Goal: Task Accomplishment & Management: Manage account settings

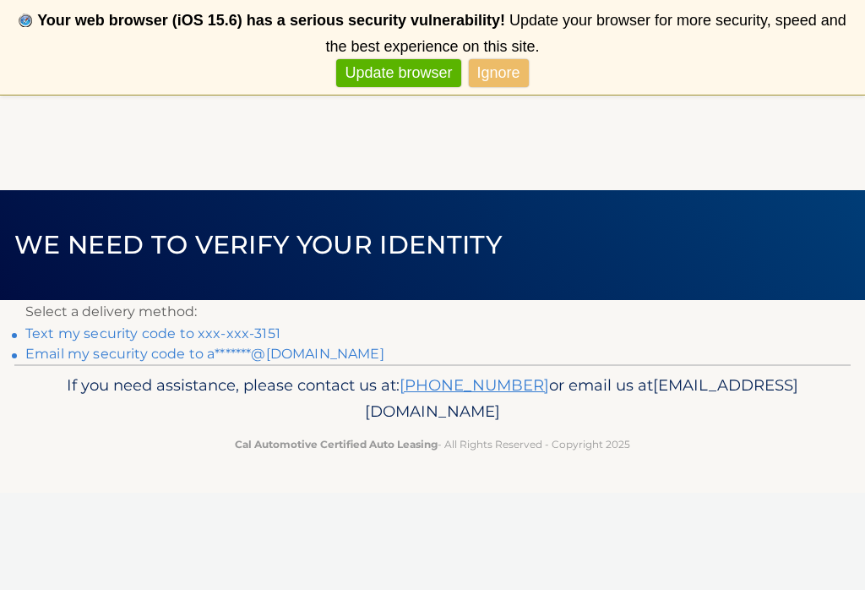
click at [254, 326] on link "Text my security code to xxx-xxx-3151" at bounding box center [152, 333] width 255 height 16
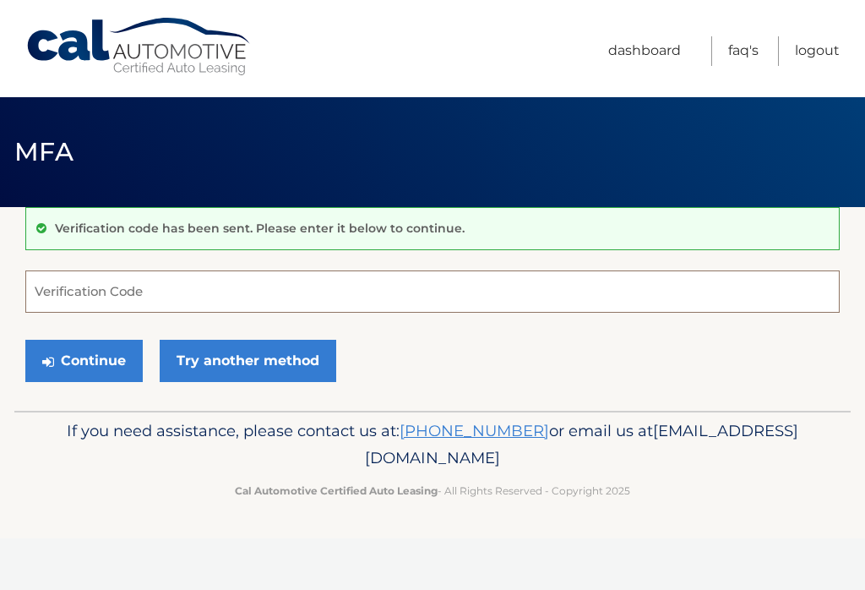
click at [145, 279] on input "Verification Code" at bounding box center [432, 291] width 815 height 42
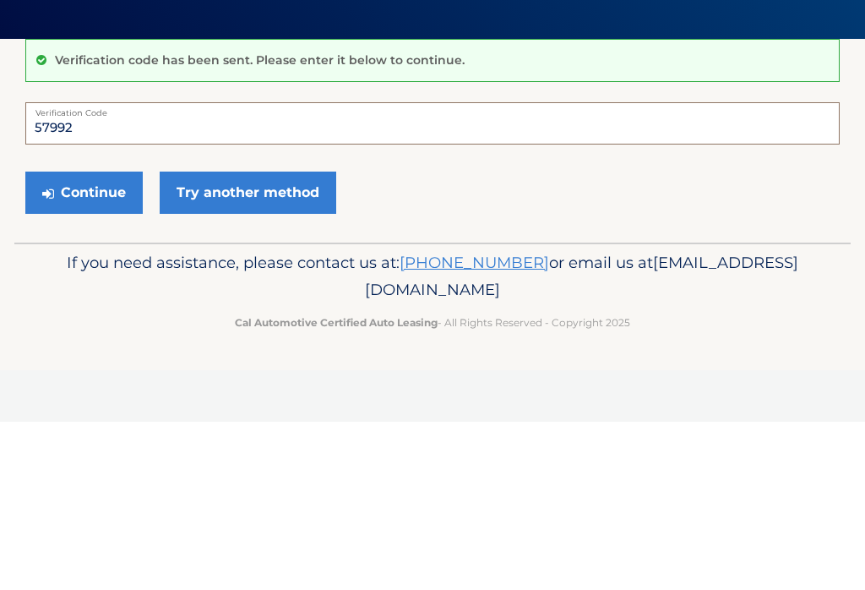
type input "579924"
click at [84, 340] on button "Continue" at bounding box center [83, 361] width 117 height 42
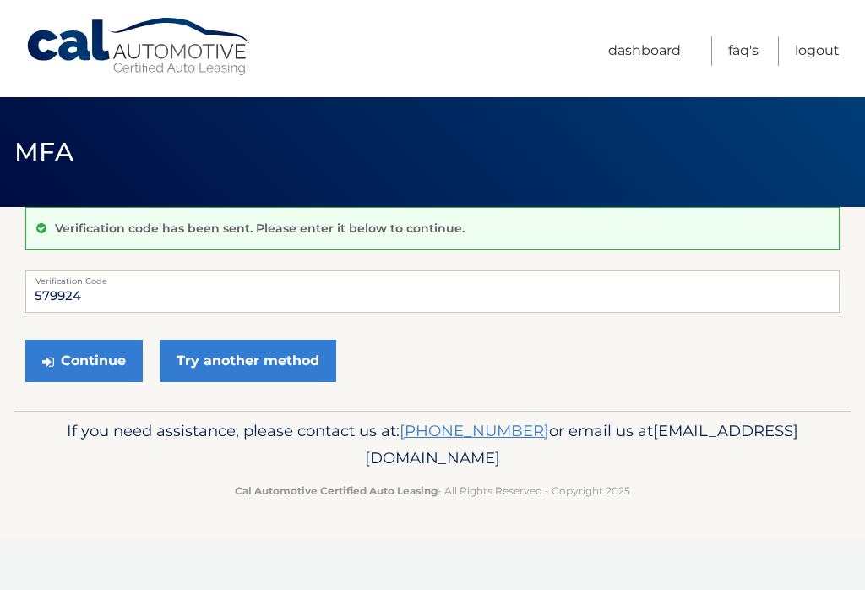
click at [109, 368] on button "Continue" at bounding box center [83, 361] width 117 height 42
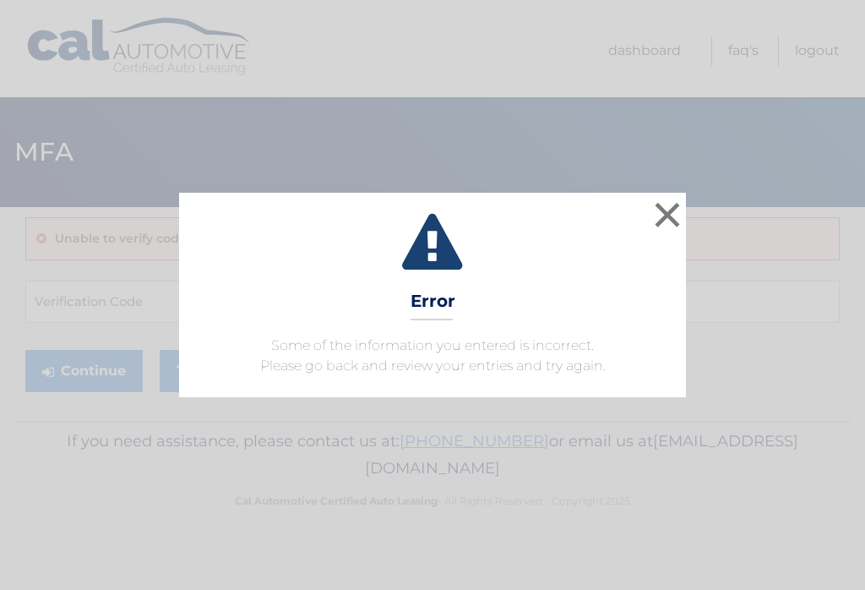
click at [665, 209] on button "×" at bounding box center [668, 215] width 34 height 34
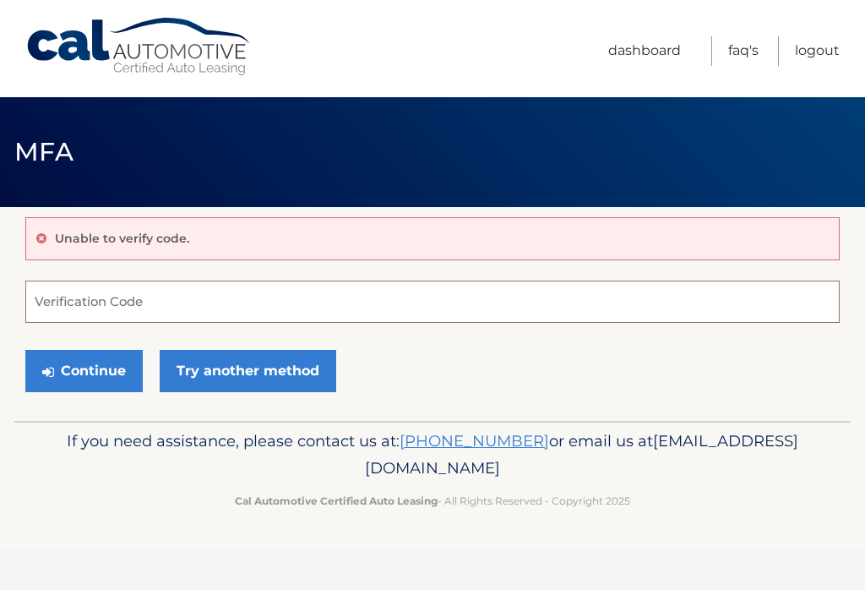
click at [211, 307] on input "Verification Code" at bounding box center [432, 302] width 815 height 42
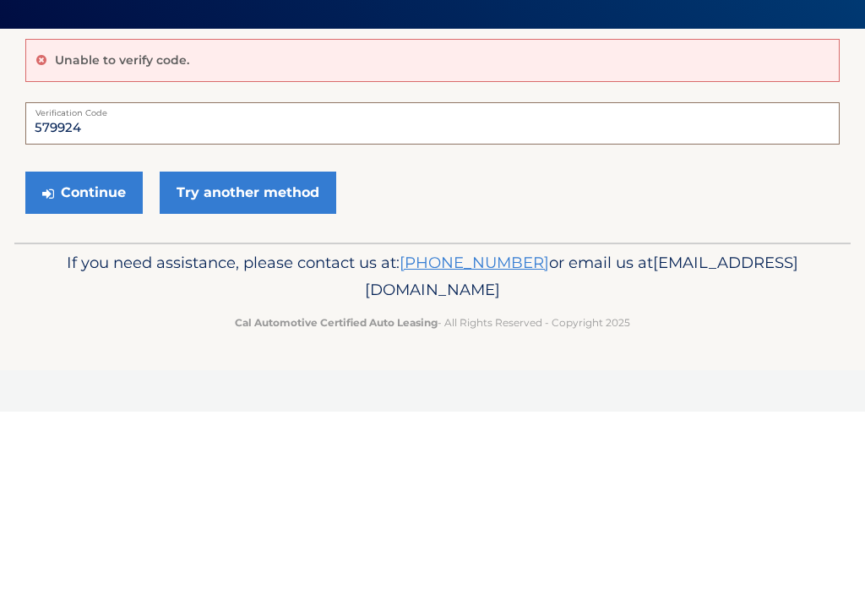
type input "579924"
click at [98, 350] on button "Continue" at bounding box center [83, 371] width 117 height 42
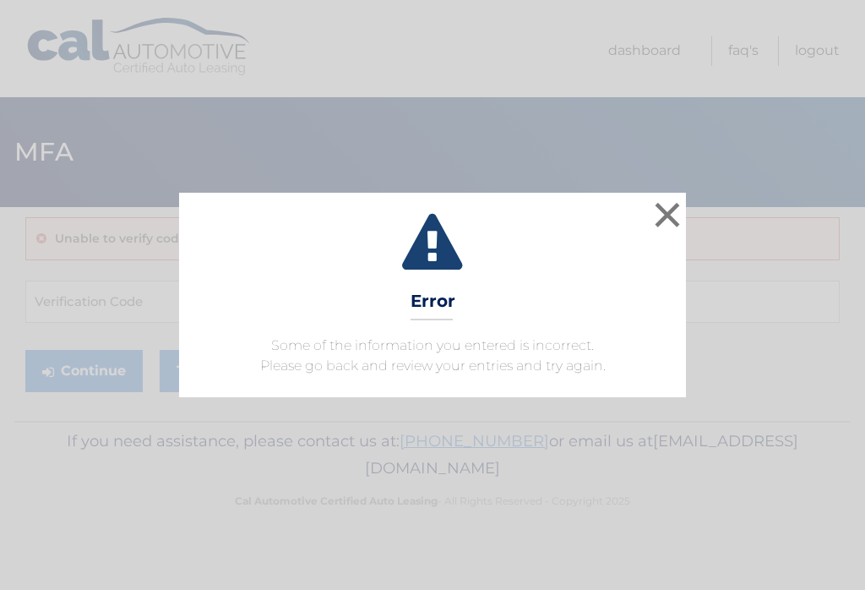
click at [672, 203] on button "×" at bounding box center [668, 215] width 34 height 34
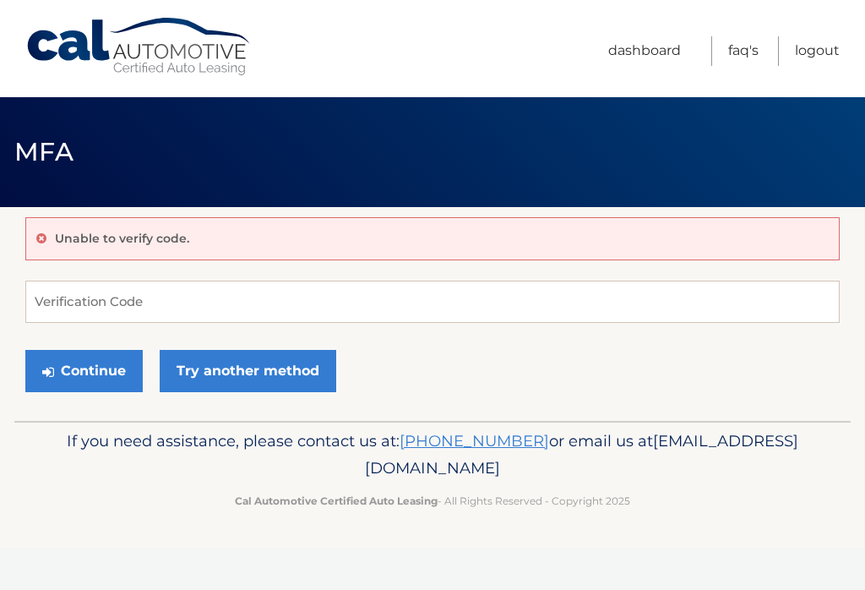
click at [816, 52] on link "Logout" at bounding box center [817, 51] width 45 height 30
click at [825, 37] on link "Logout" at bounding box center [817, 51] width 45 height 30
click at [822, 45] on link "Logout" at bounding box center [817, 51] width 45 height 30
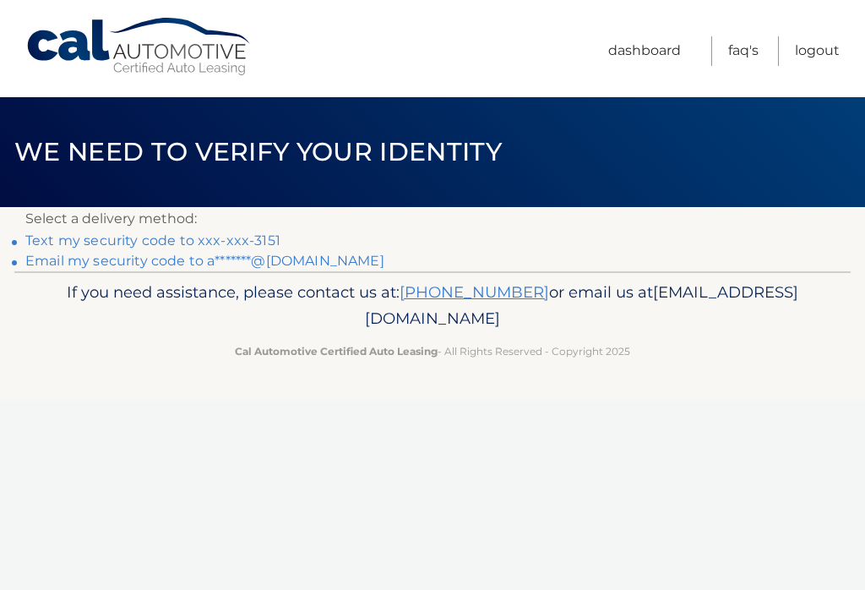
click at [240, 239] on link "Text my security code to xxx-xxx-3151" at bounding box center [152, 240] width 255 height 16
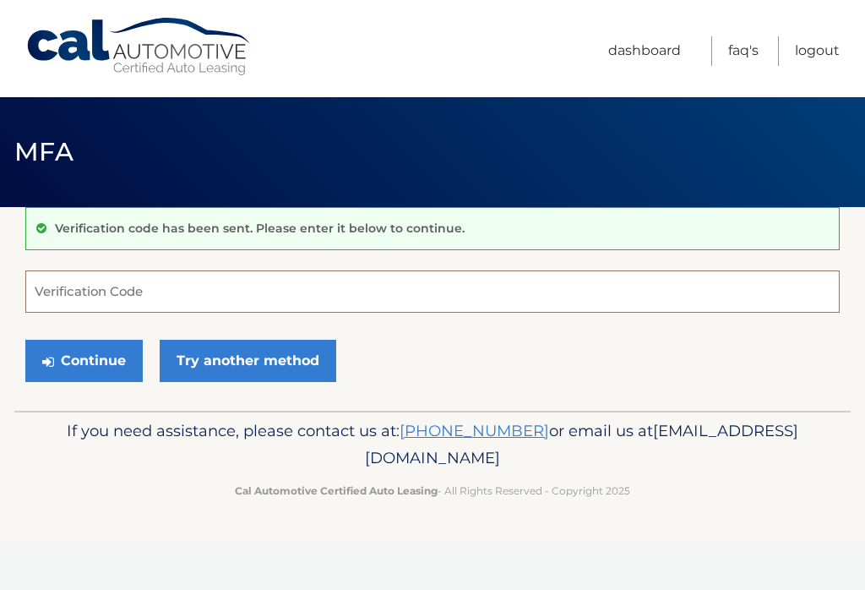
click at [188, 295] on input "Verification Code" at bounding box center [432, 291] width 815 height 42
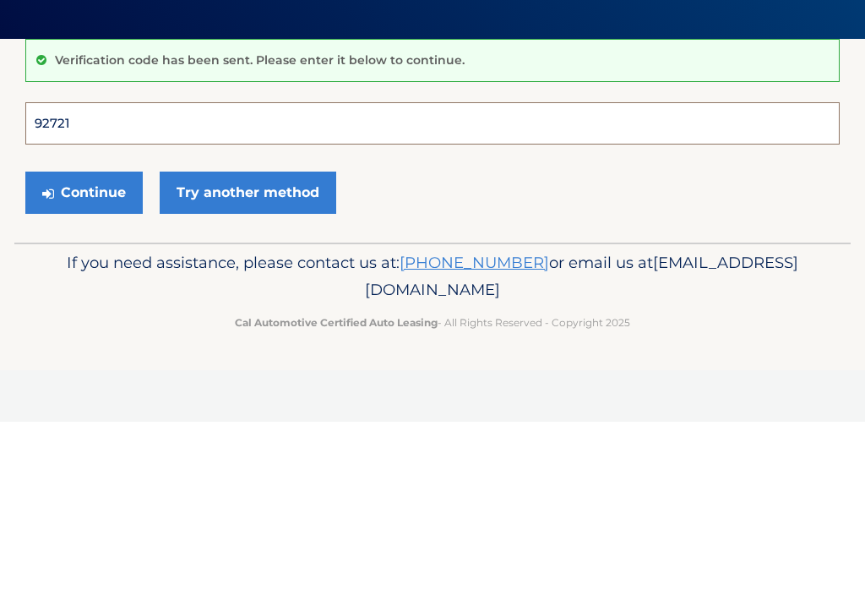
type input "927215"
click at [84, 340] on button "Continue" at bounding box center [83, 361] width 117 height 42
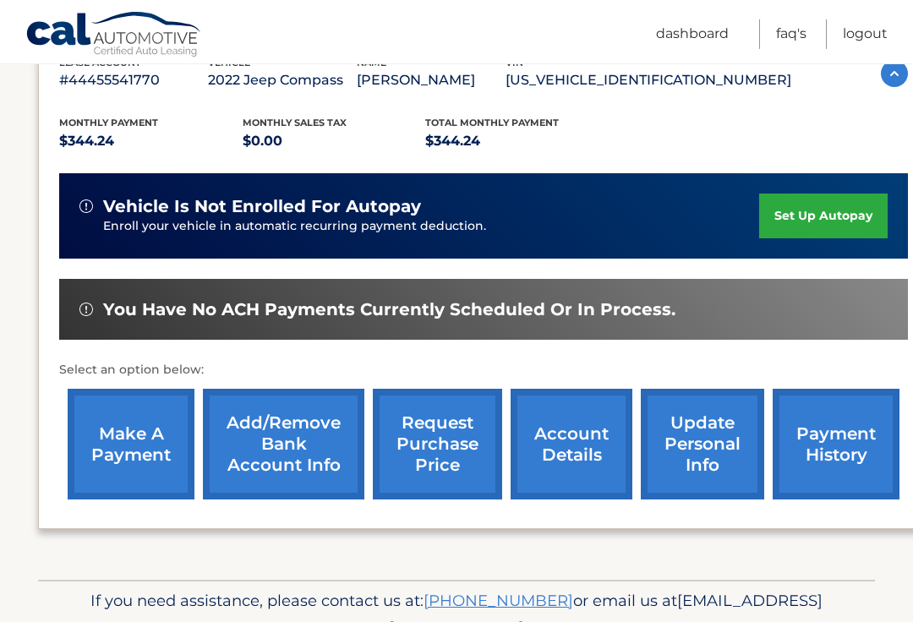
scroll to position [318, 0]
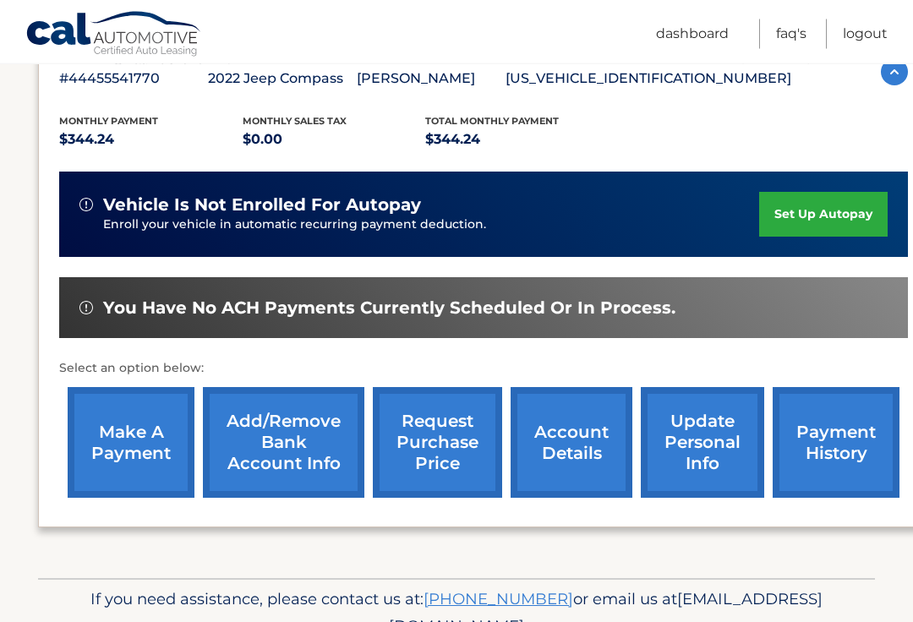
click at [138, 441] on link "make a payment" at bounding box center [131, 442] width 127 height 111
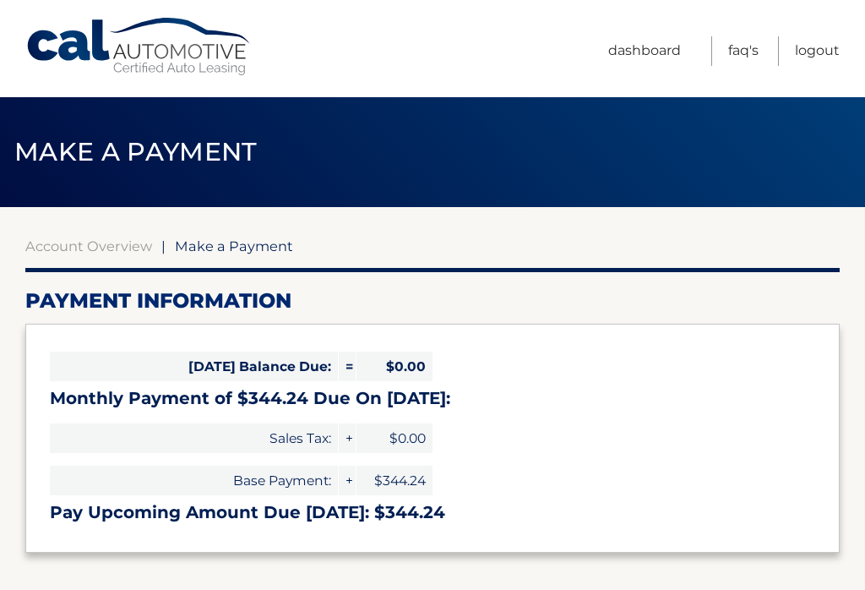
select select "YmIyYmViOTItYzFlYy00MGRmLTg4NmItMGNmM2M3ZWMxYzM1"
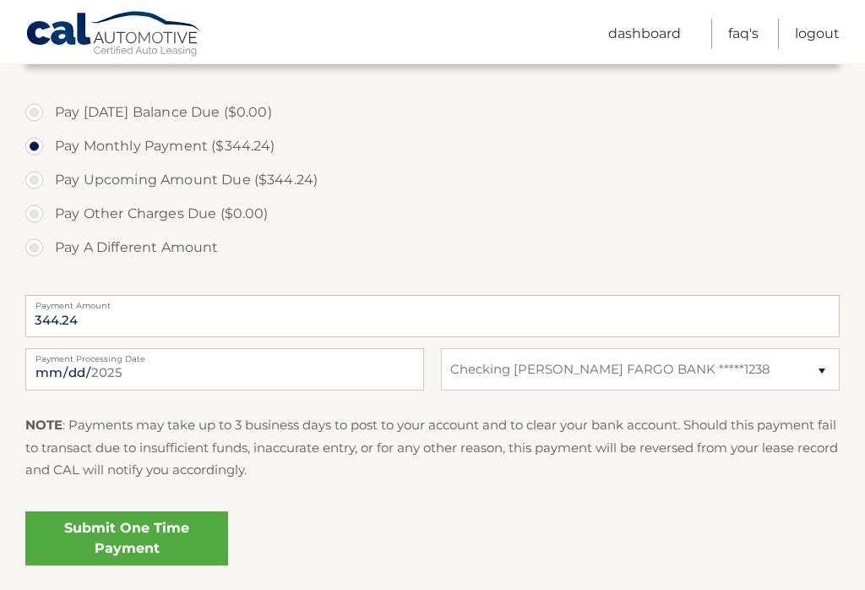
scroll to position [490, 0]
click at [153, 539] on link "Submit One Time Payment" at bounding box center [126, 537] width 203 height 54
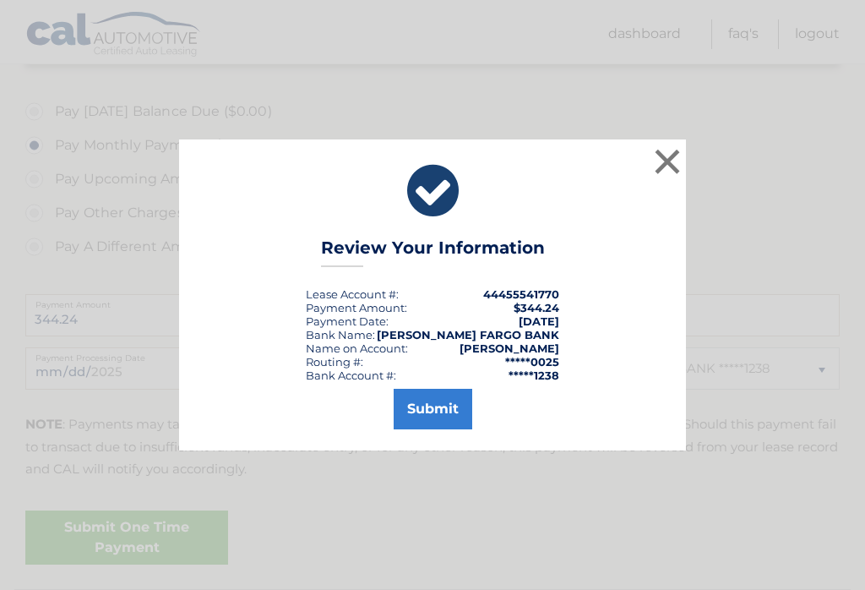
click at [434, 424] on button "Submit" at bounding box center [433, 409] width 79 height 41
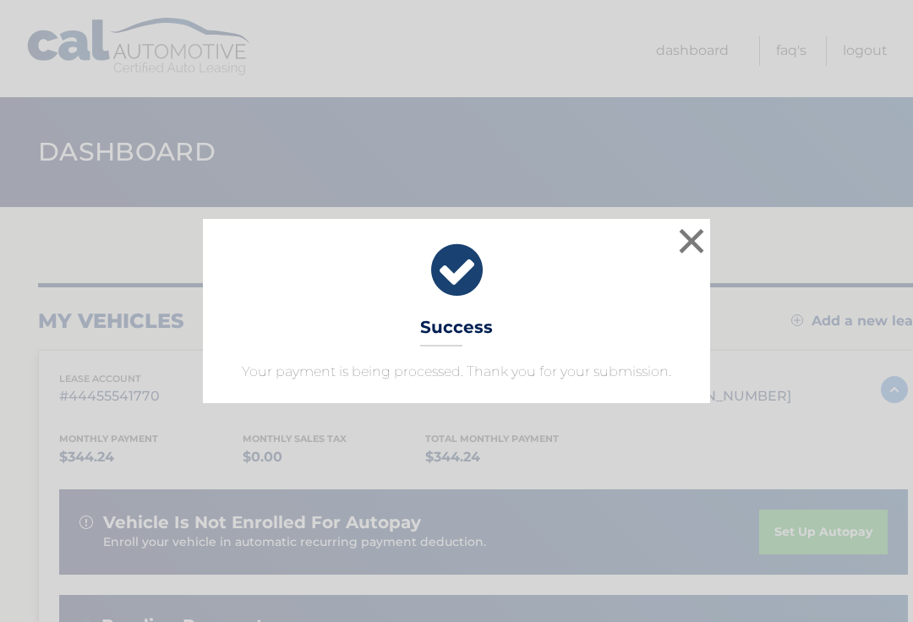
click at [690, 243] on button "×" at bounding box center [691, 241] width 34 height 34
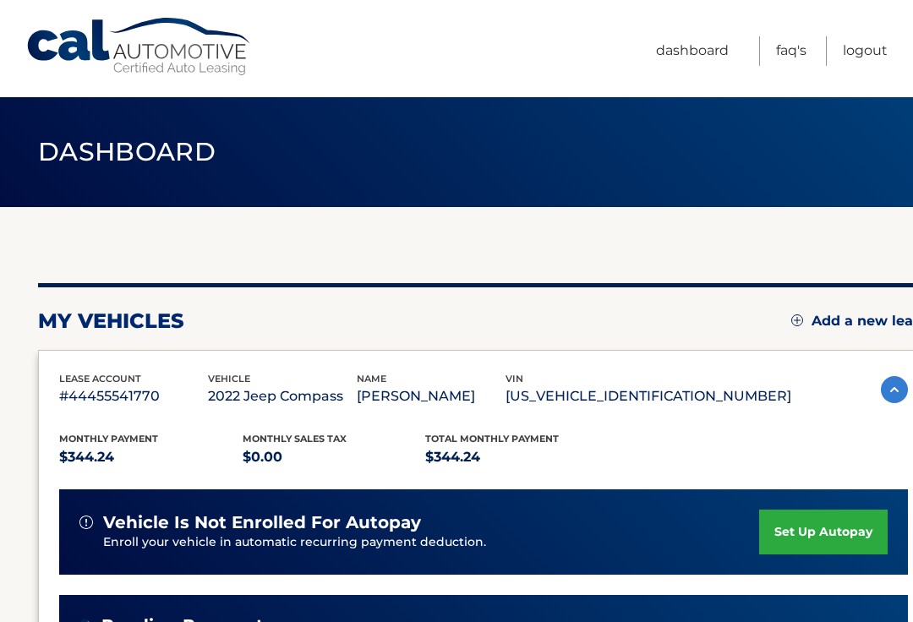
click at [867, 48] on link "Logout" at bounding box center [864, 51] width 45 height 30
